Goal: Task Accomplishment & Management: Complete application form

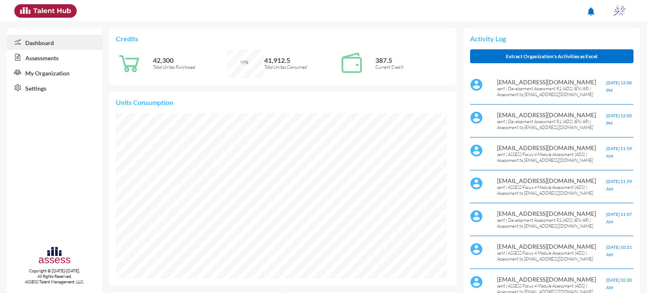
scroll to position [76, 152]
click at [37, 60] on link "Assessments" at bounding box center [55, 57] width 96 height 15
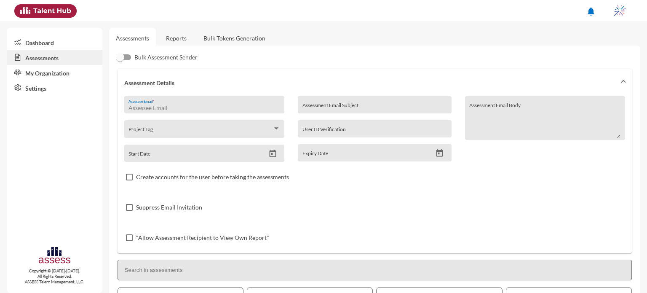
click at [175, 104] on input "Assessee Email *" at bounding box center [203, 107] width 151 height 7
type input "[EMAIL_ADDRESS][DOMAIN_NAME]"
click at [321, 108] on input "Assessment Email Subject" at bounding box center [374, 107] width 145 height 7
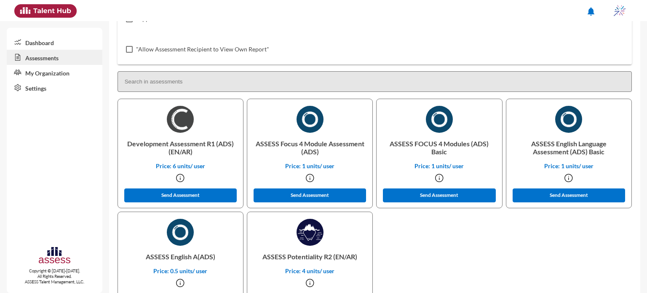
scroll to position [189, 0]
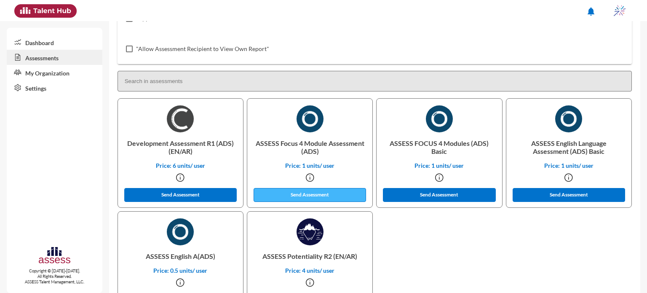
click at [322, 199] on button "Send Assessment" at bounding box center [310, 195] width 113 height 14
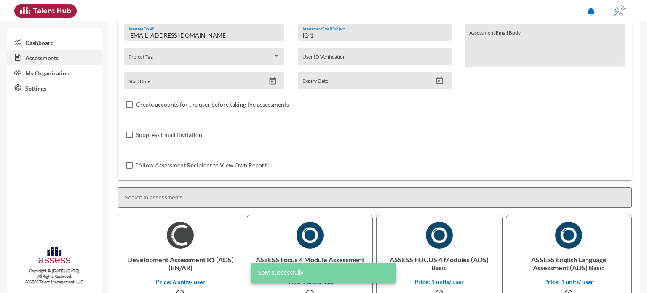
scroll to position [0, 0]
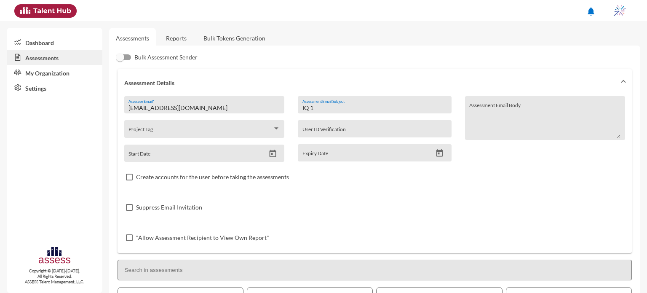
drag, startPoint x: 330, startPoint y: 107, endPoint x: 278, endPoint y: 121, distance: 54.3
click at [278, 121] on div "[EMAIL_ADDRESS][DOMAIN_NAME] Assessee Email * Project Tag Start Date IQ 1 Asses…" at bounding box center [374, 174] width 501 height 157
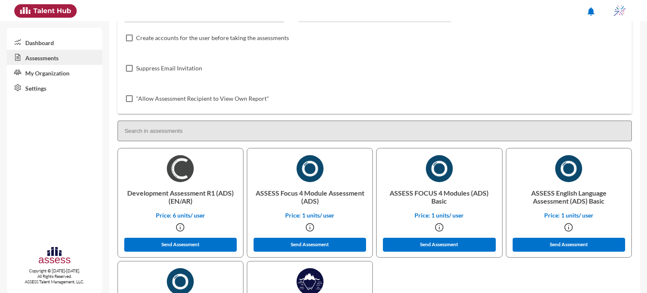
scroll to position [140, 0]
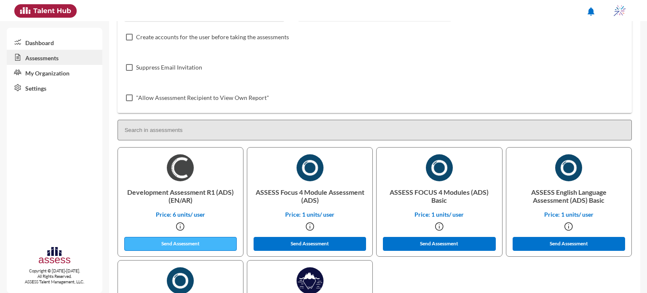
type input "OCM 1"
click at [214, 240] on button "Send Assessment" at bounding box center [180, 244] width 113 height 14
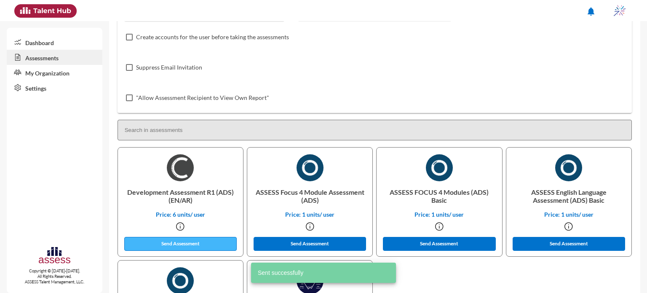
scroll to position [0, 0]
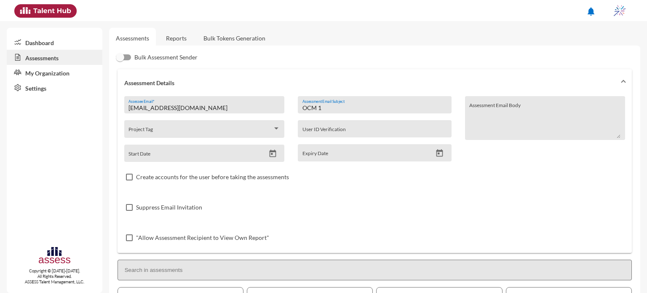
drag, startPoint x: 357, startPoint y: 107, endPoint x: 300, endPoint y: 103, distance: 57.5
click at [300, 103] on div "OCM 1 Assessment Email Subject" at bounding box center [374, 104] width 153 height 17
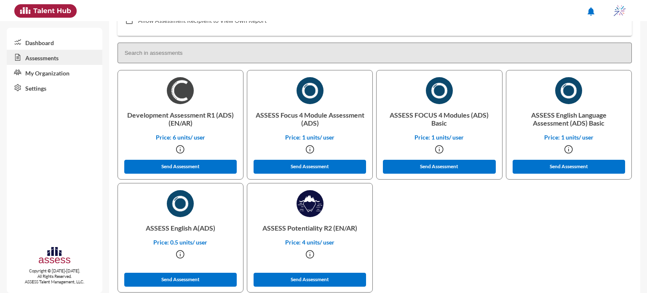
scroll to position [234, 0]
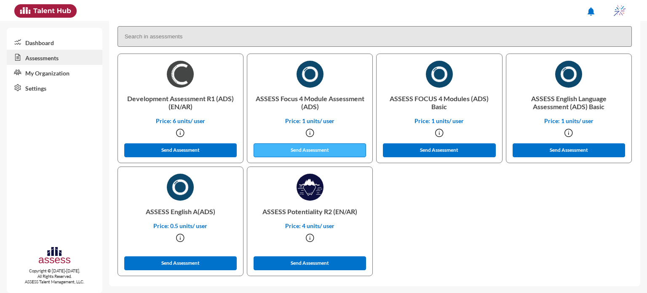
click at [337, 151] on button "Send Assessment" at bounding box center [310, 150] width 113 height 14
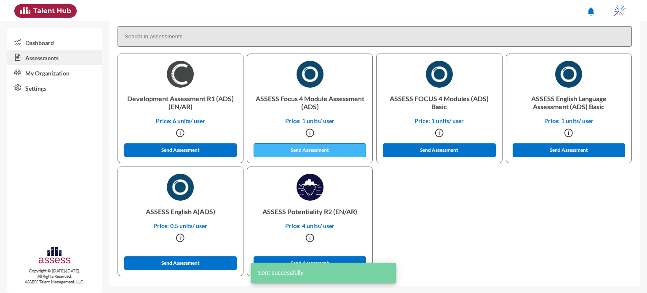
scroll to position [0, 0]
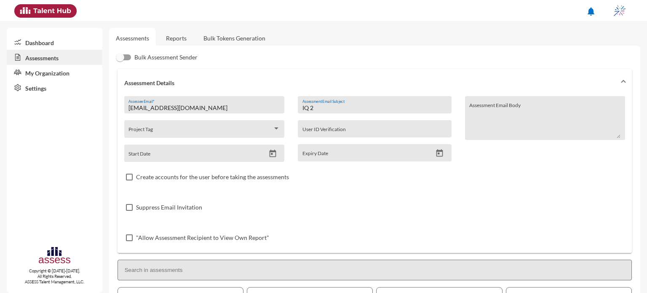
click at [326, 109] on input "IQ 2" at bounding box center [374, 107] width 145 height 7
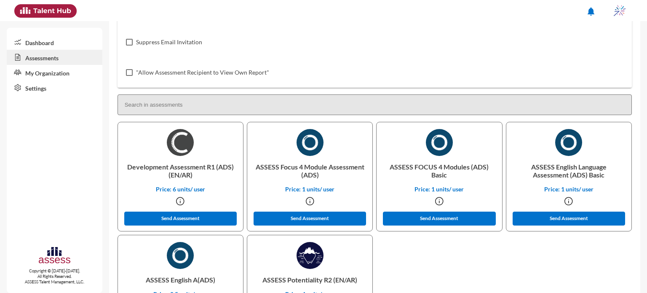
scroll to position [165, 0]
click at [313, 214] on button "Send Assessment" at bounding box center [310, 218] width 113 height 14
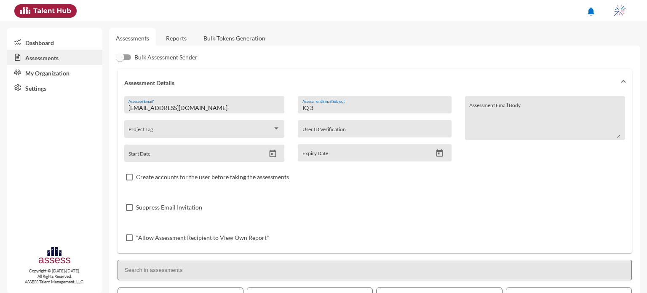
drag, startPoint x: 332, startPoint y: 106, endPoint x: 284, endPoint y: 105, distance: 48.0
click at [284, 105] on div "[EMAIL_ADDRESS][DOMAIN_NAME] Assessee Email * Project Tag Start Date IQ 3 Asses…" at bounding box center [374, 174] width 501 height 157
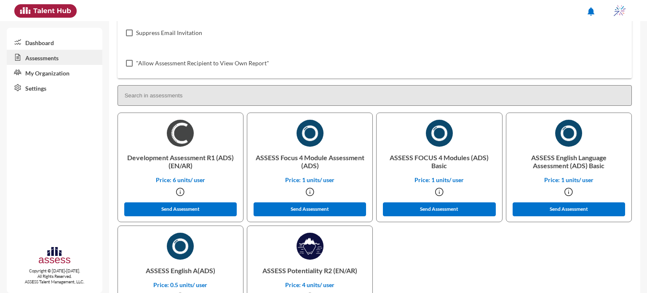
scroll to position [190, 0]
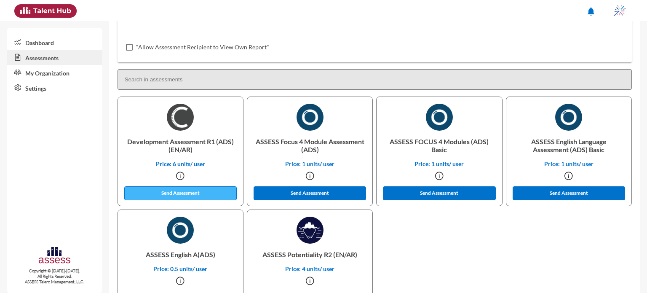
click at [198, 193] on button "Send Assessment" at bounding box center [180, 193] width 113 height 14
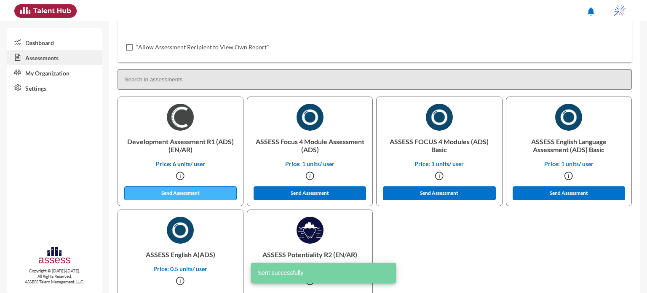
scroll to position [0, 0]
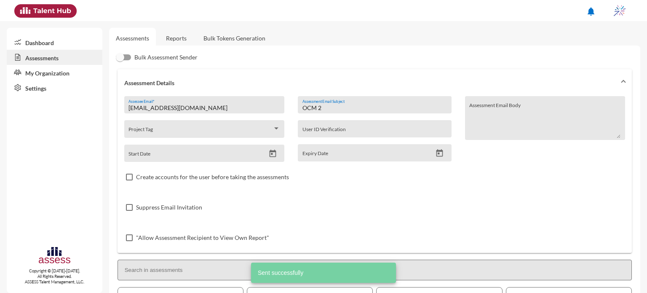
click at [328, 103] on div "OCM 2 Assessment Email Subject" at bounding box center [374, 107] width 145 height 13
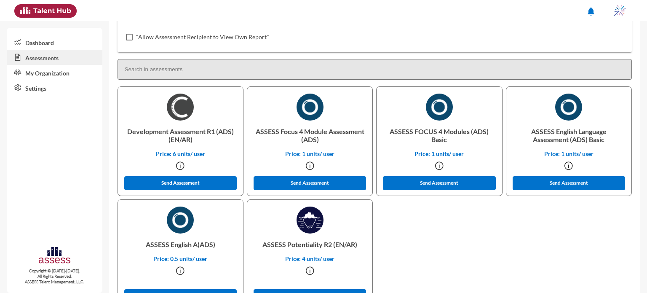
scroll to position [201, 0]
type input "OCM 3"
click at [204, 185] on button "Send Assessment" at bounding box center [180, 183] width 113 height 14
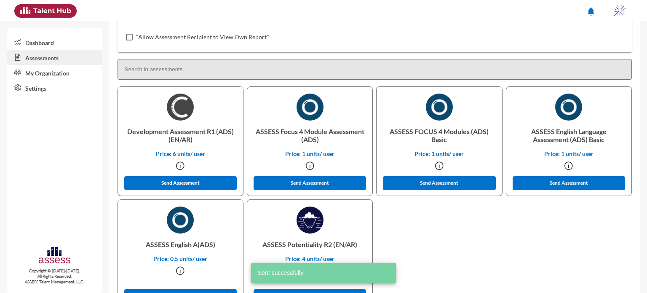
scroll to position [0, 0]
